Goal: Share content

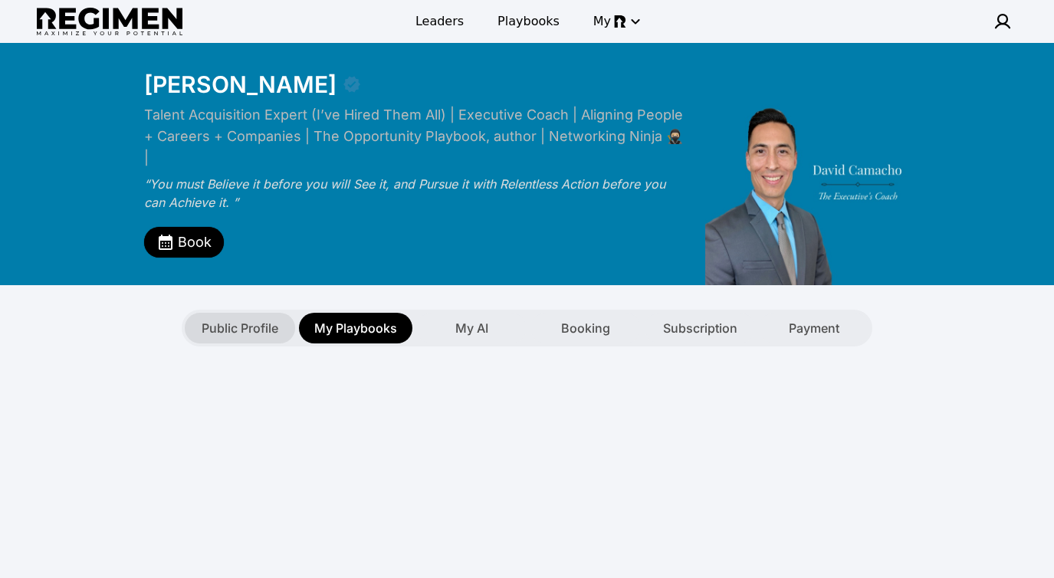
click at [236, 319] on span "Public Profile" at bounding box center [240, 328] width 77 height 18
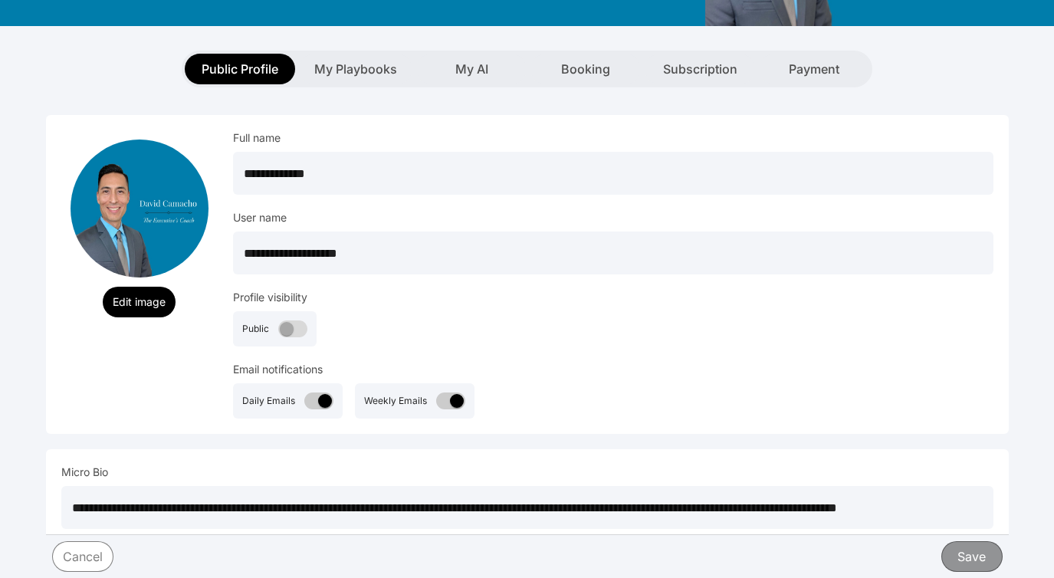
scroll to position [261, 0]
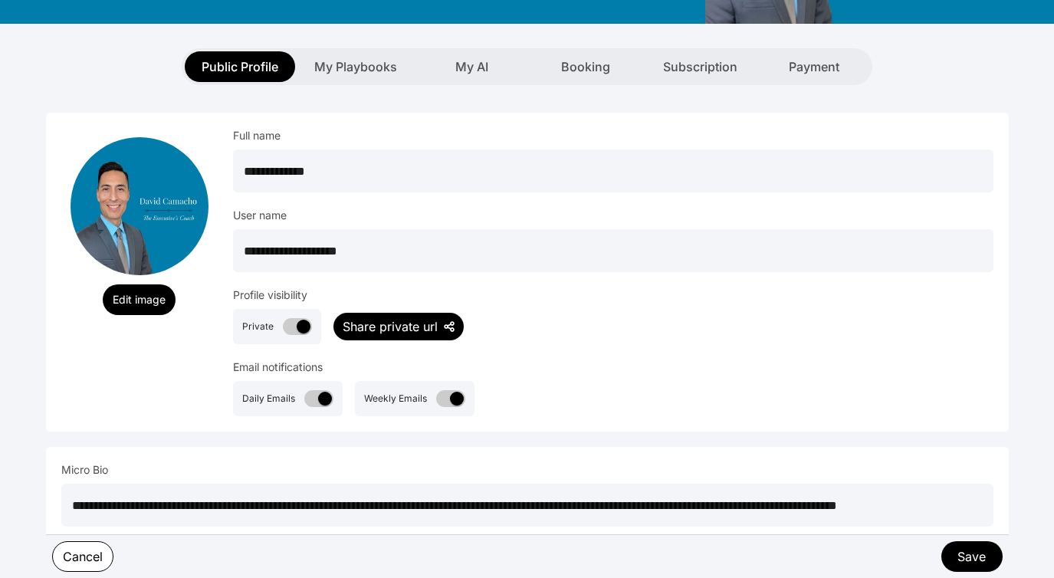
click at [403, 317] on div "Share private url" at bounding box center [390, 326] width 95 height 18
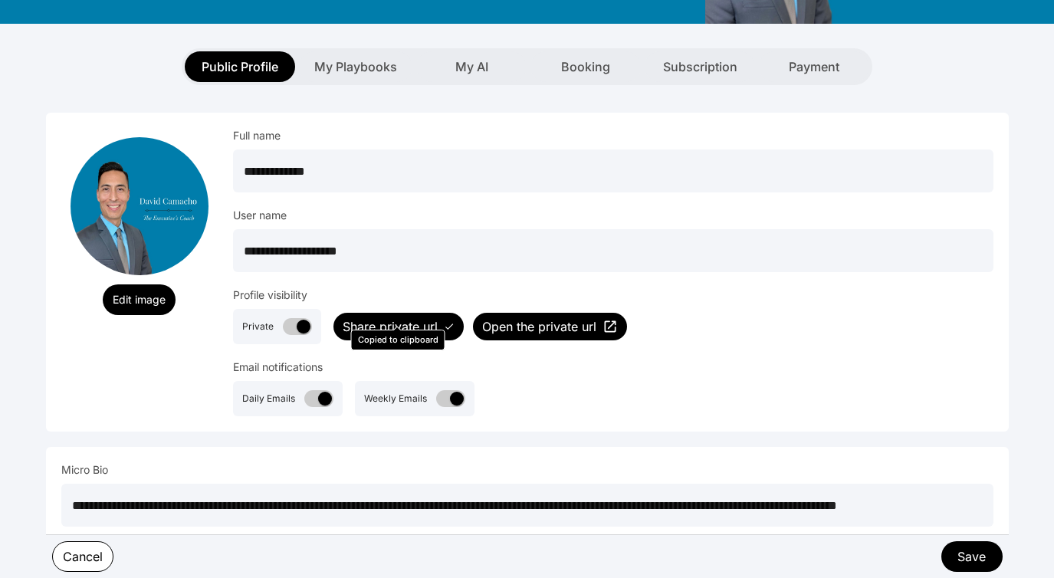
click at [523, 317] on span "Open the private url" at bounding box center [539, 326] width 114 height 18
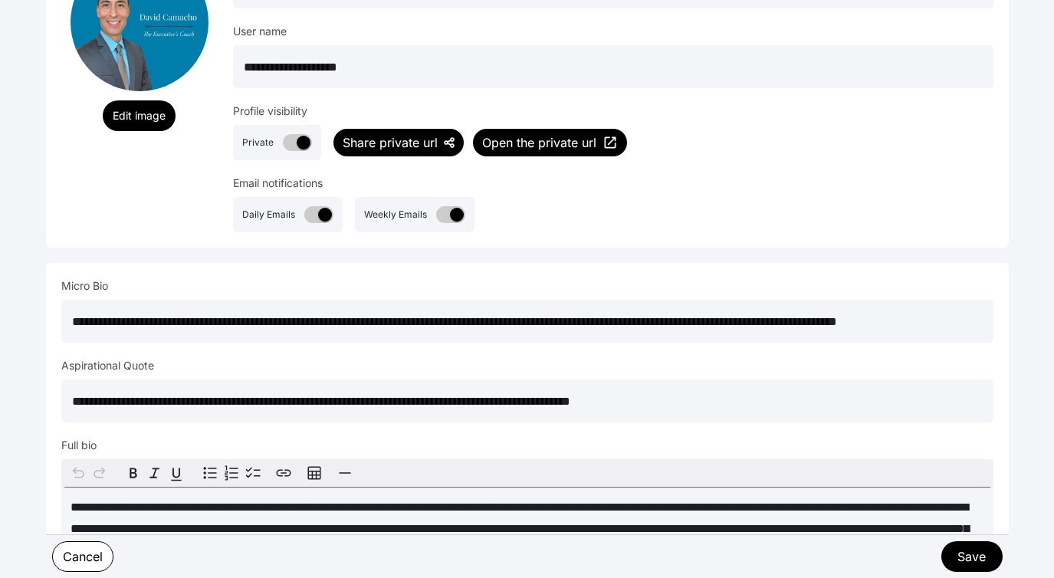
scroll to position [466, 0]
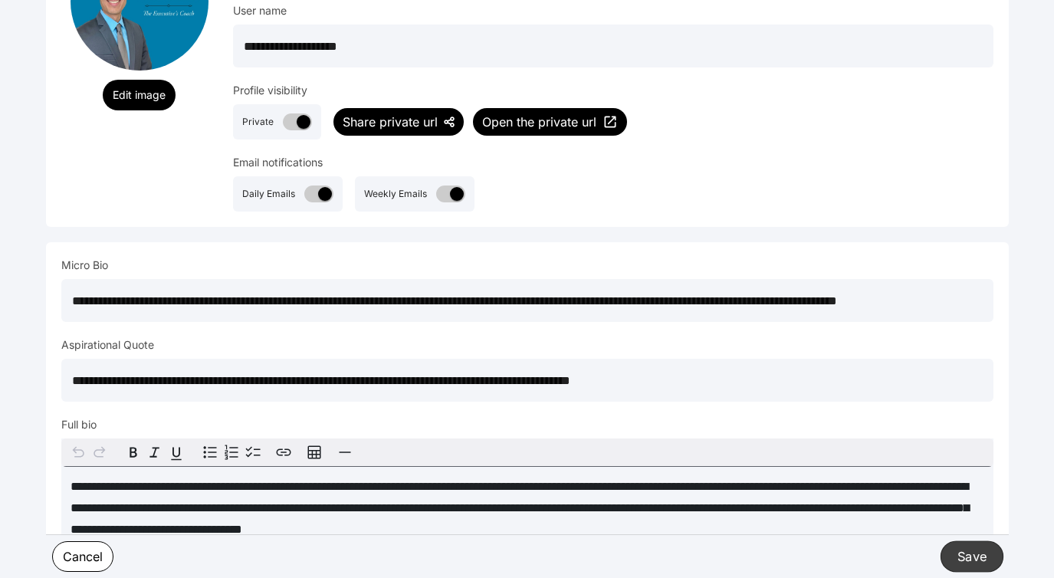
click at [970, 561] on button "Save" at bounding box center [971, 555] width 63 height 31
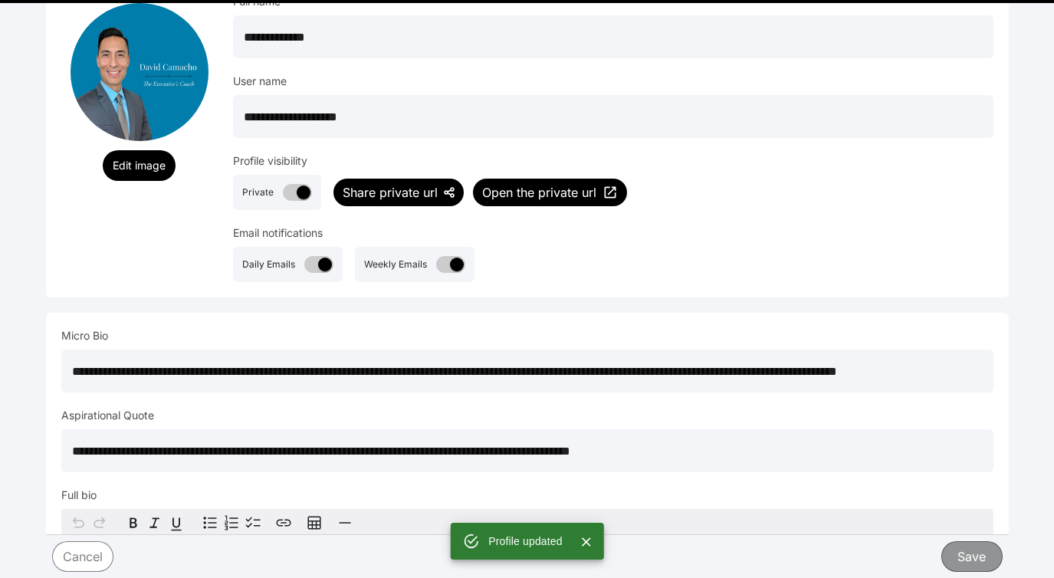
scroll to position [340, 0]
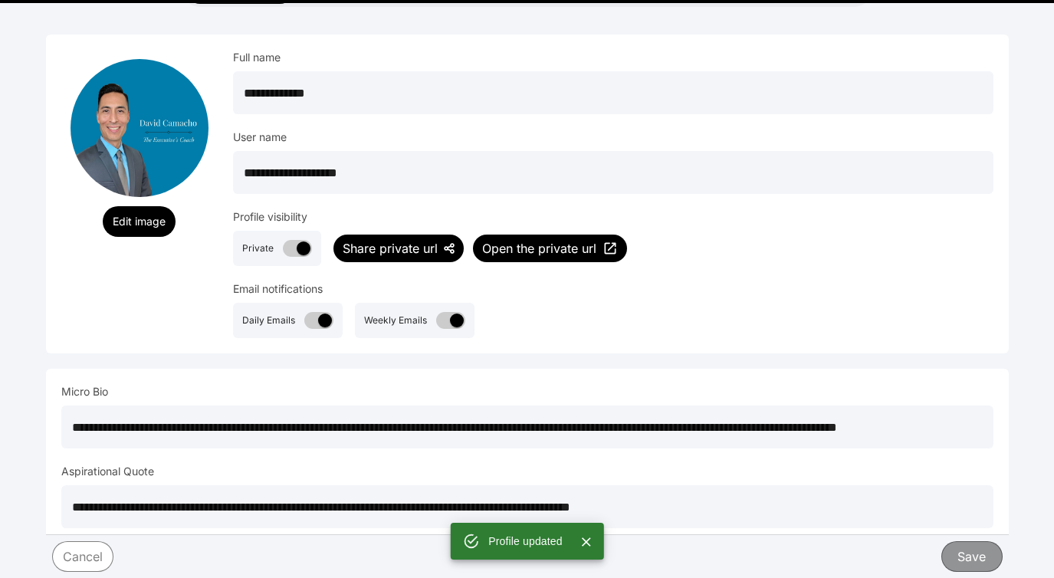
click at [412, 239] on div "Share private url" at bounding box center [390, 248] width 95 height 18
